Goal: Information Seeking & Learning: Learn about a topic

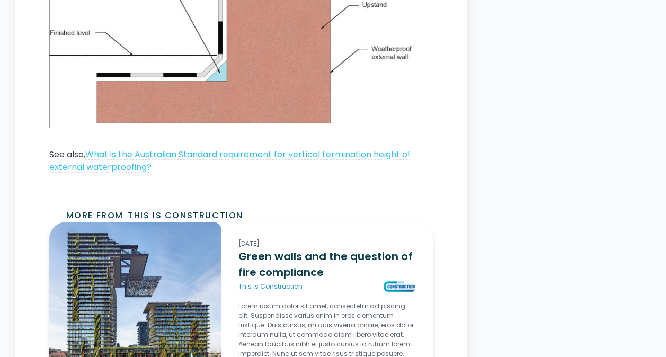
scroll to position [1960, 0]
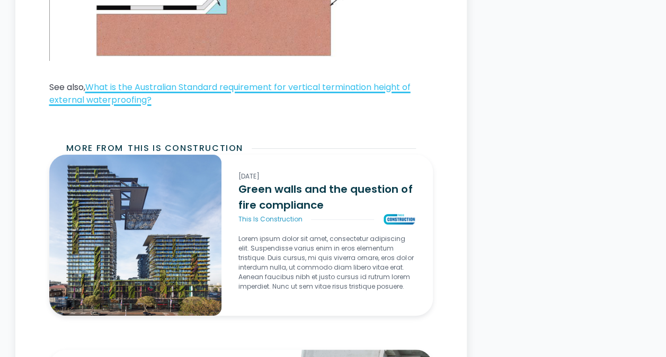
click at [372, 87] on link "What is the Australian Standard requirement for vertical termination height of …" at bounding box center [229, 93] width 361 height 25
